Goal: Information Seeking & Learning: Understand process/instructions

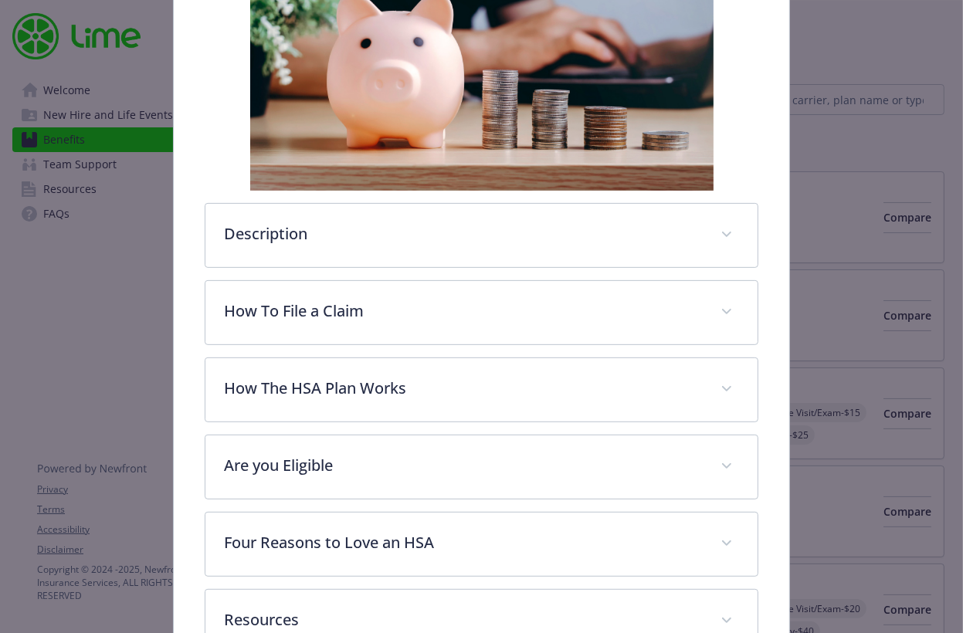
scroll to position [410, 0]
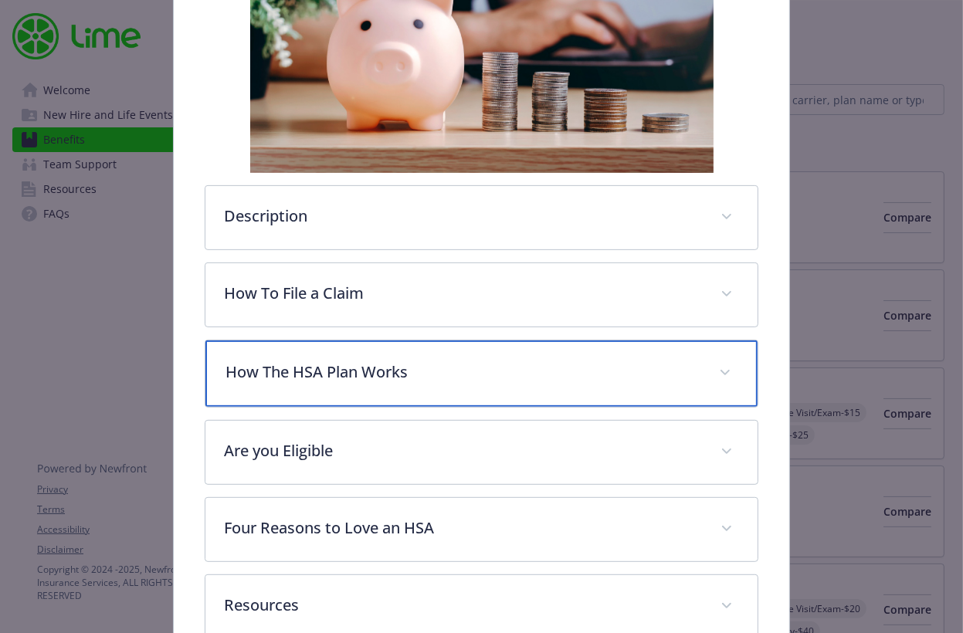
click at [259, 361] on p "How The HSA Plan Works" at bounding box center [463, 372] width 474 height 23
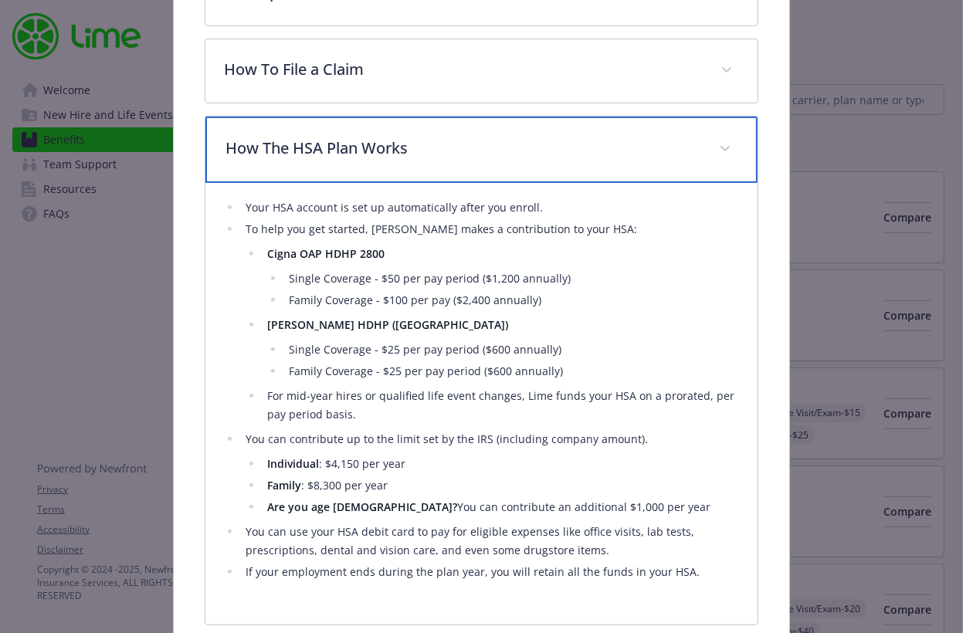
scroll to position [642, 0]
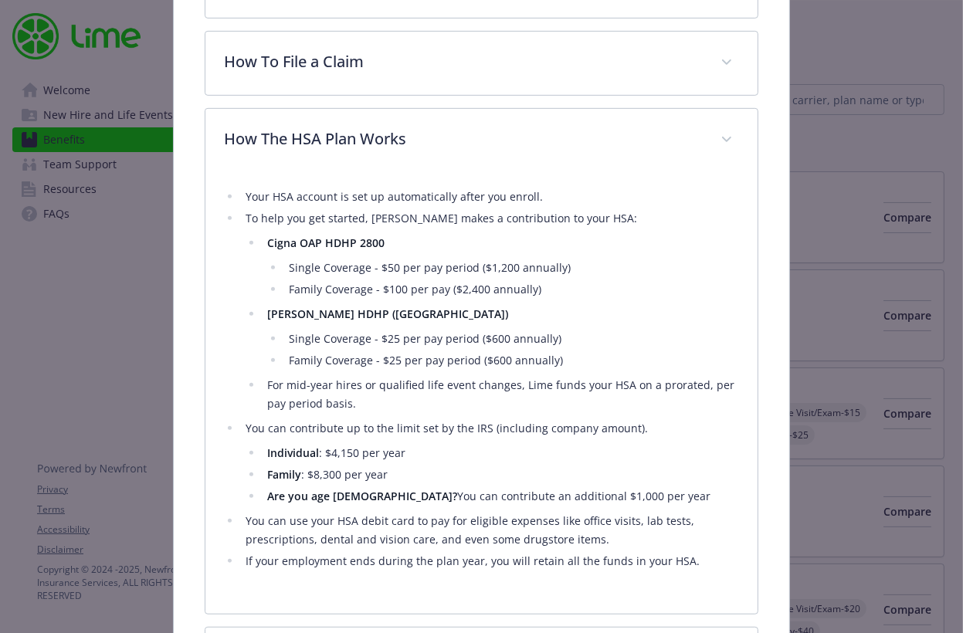
click at [408, 419] on li "You can contribute up to the limit set by the IRS (including company amount). I…" at bounding box center [489, 462] width 497 height 87
